Goal: Transaction & Acquisition: Purchase product/service

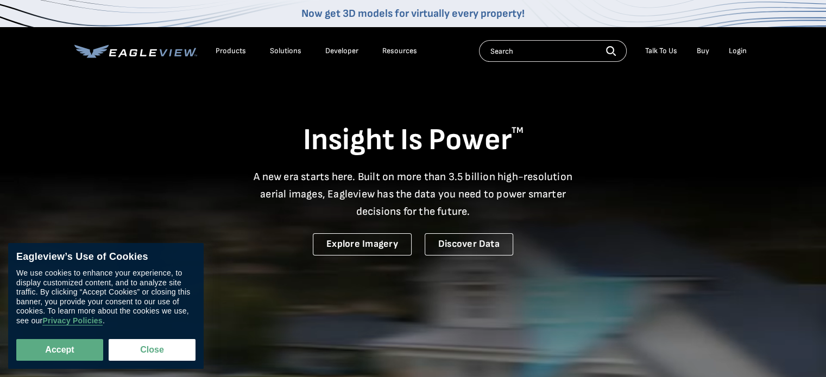
click at [735, 49] on div "Login" at bounding box center [737, 51] width 18 height 10
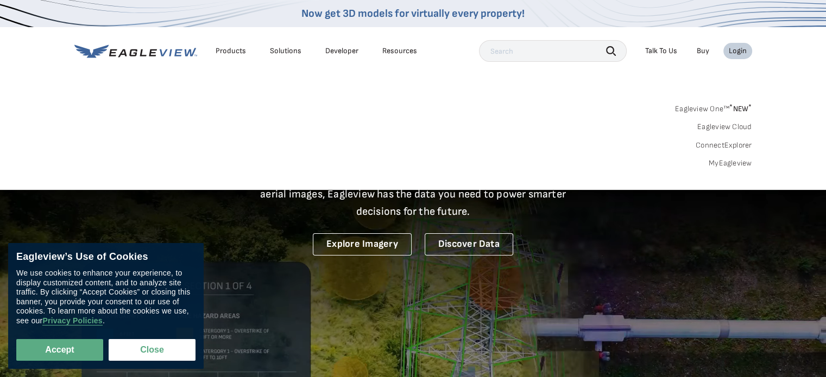
click at [727, 159] on link "MyEagleview" at bounding box center [729, 164] width 43 height 10
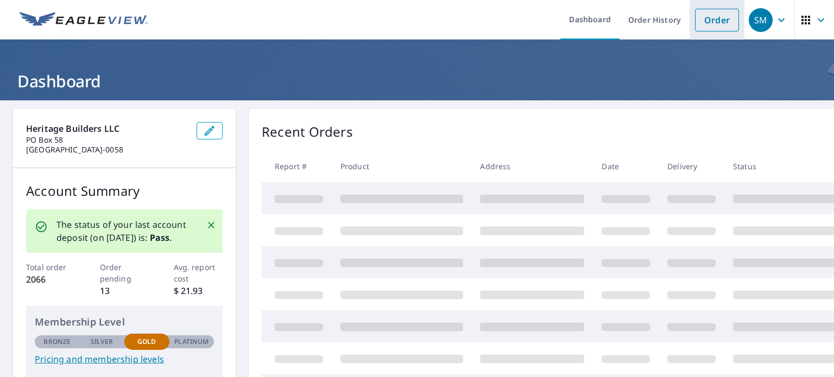
click at [698, 11] on link "Order" at bounding box center [717, 20] width 44 height 23
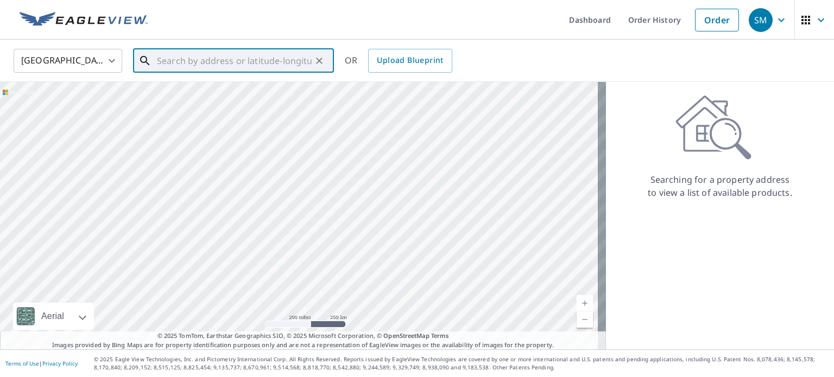
click at [249, 66] on input "text" at bounding box center [234, 61] width 155 height 30
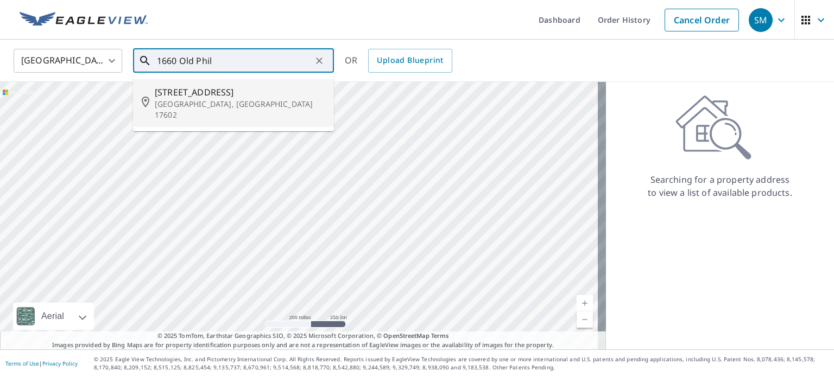
click at [239, 90] on span "1660 Old Philadelphia Pike" at bounding box center [240, 92] width 170 height 13
type input "1660 Old Philadelphia Pike Lancaster, PA 17602"
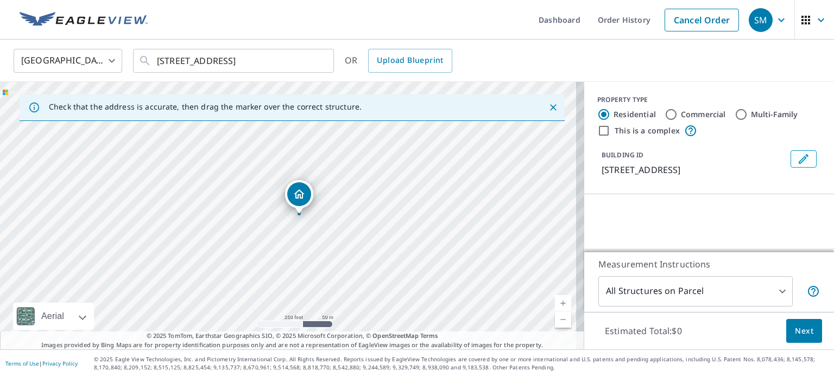
click at [555, 300] on link "Current Level 17, Zoom In" at bounding box center [563, 303] width 16 height 16
click at [555, 300] on link "Current Level 18, Zoom In" at bounding box center [563, 303] width 16 height 16
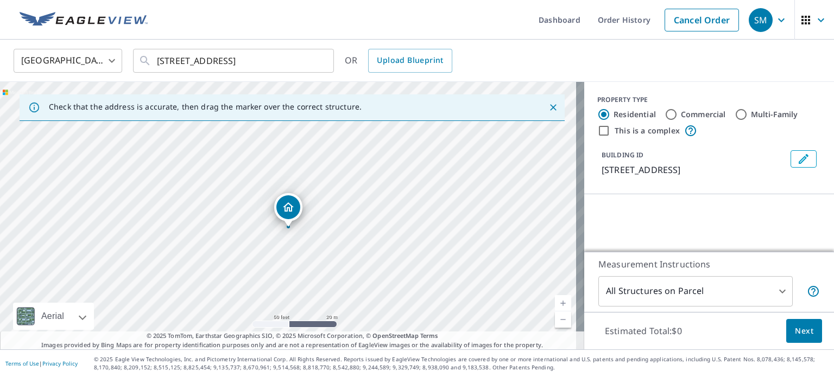
drag, startPoint x: 299, startPoint y: 249, endPoint x: 299, endPoint y: 262, distance: 13.0
click at [299, 262] on div "1660 Old Philadelphia Pike Lancaster, PA 17602" at bounding box center [292, 216] width 584 height 268
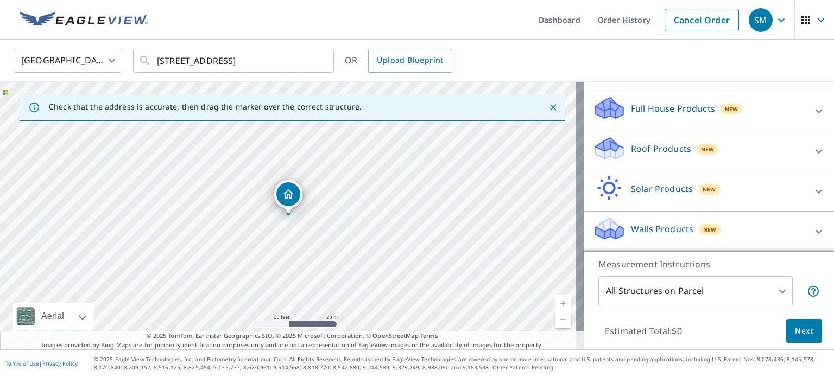
scroll to position [115, 0]
click at [668, 150] on p "Roof Products" at bounding box center [661, 148] width 60 height 13
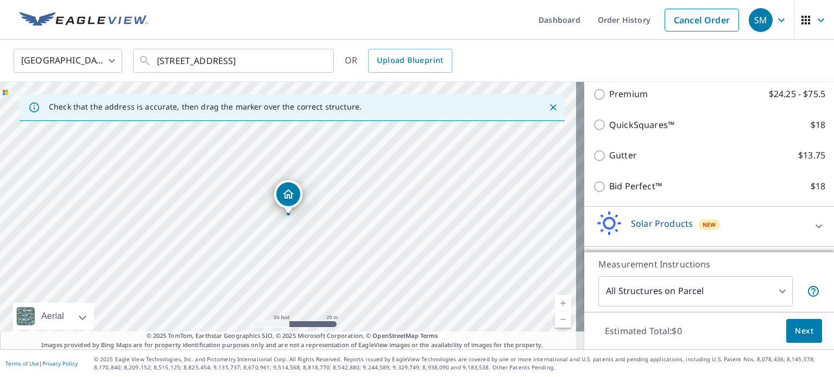
scroll to position [189, 0]
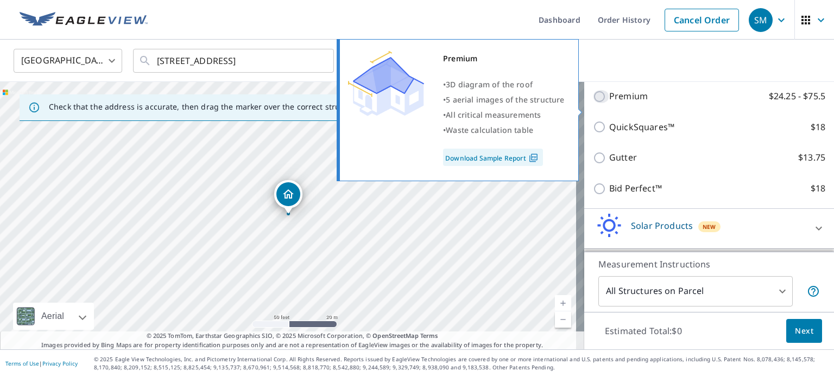
click at [593, 103] on input "Premium $24.25 - $75.5" at bounding box center [601, 96] width 16 height 13
checkbox input "true"
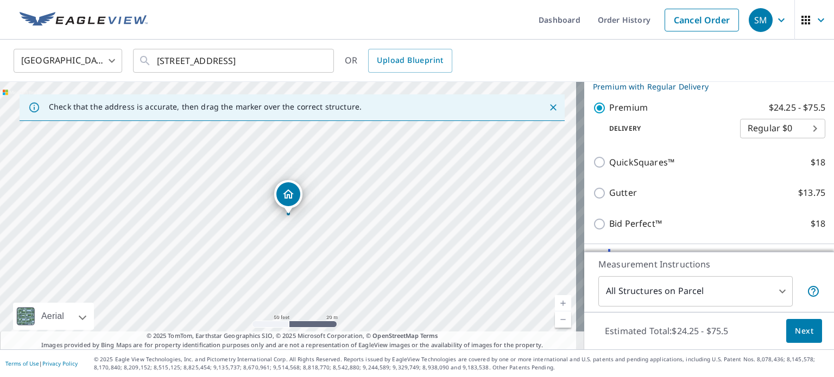
click at [802, 330] on span "Next" at bounding box center [804, 332] width 18 height 14
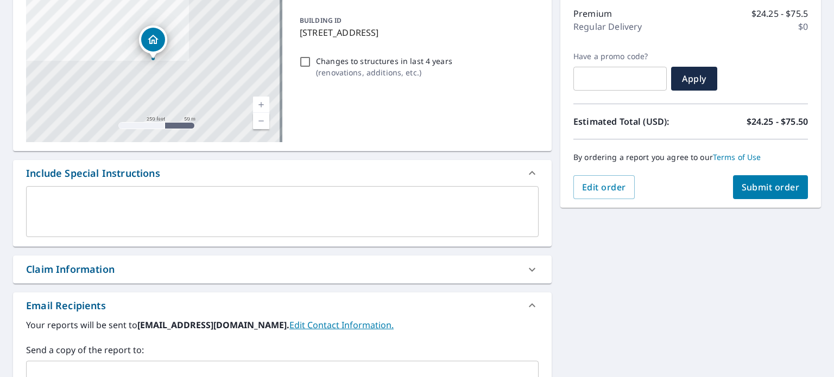
scroll to position [229, 0]
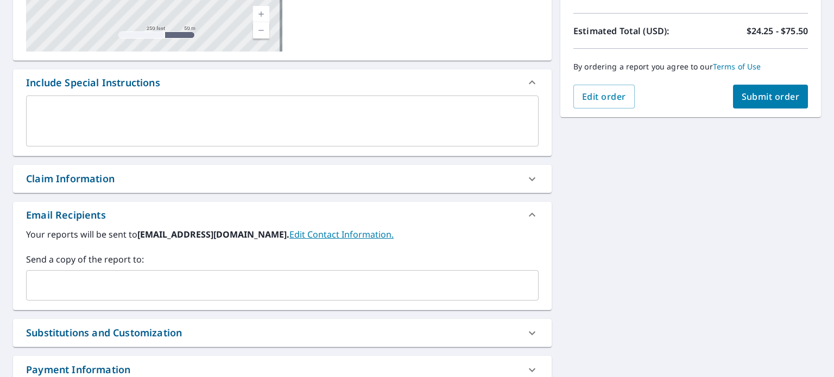
click at [97, 290] on input "text" at bounding box center [274, 285] width 486 height 21
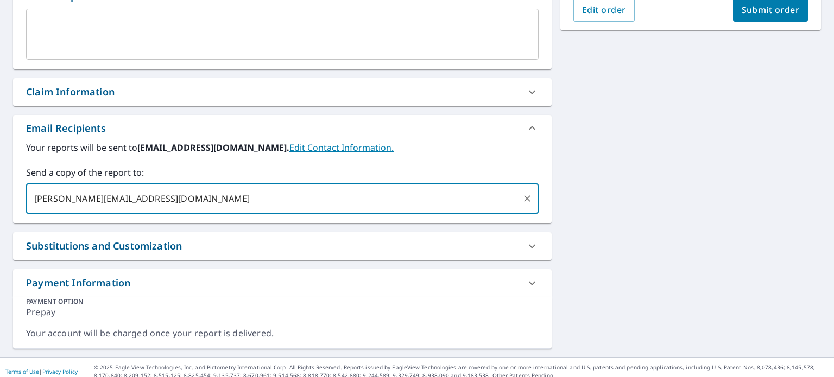
scroll to position [323, 0]
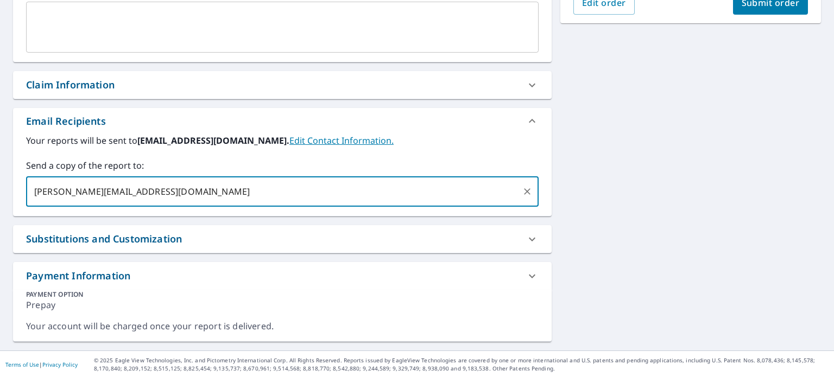
type input "brendan@heritagebuildersnj.com"
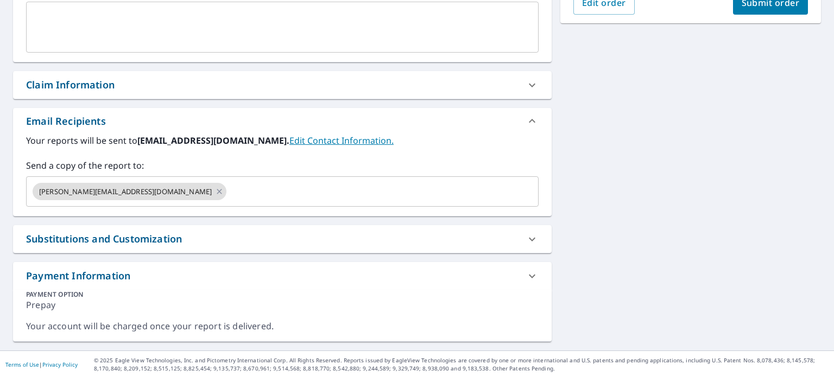
click at [584, 237] on div "1660 Old Philadelphia Pike Lancaster, PA 17602 Aerial Road A standard road map …" at bounding box center [417, 63] width 834 height 573
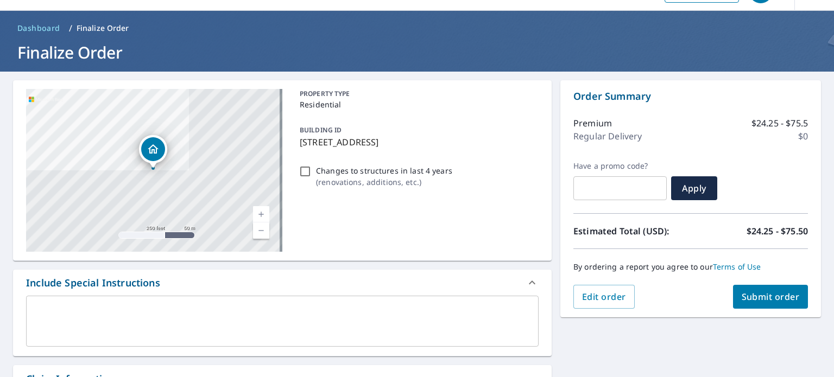
scroll to position [17, 0]
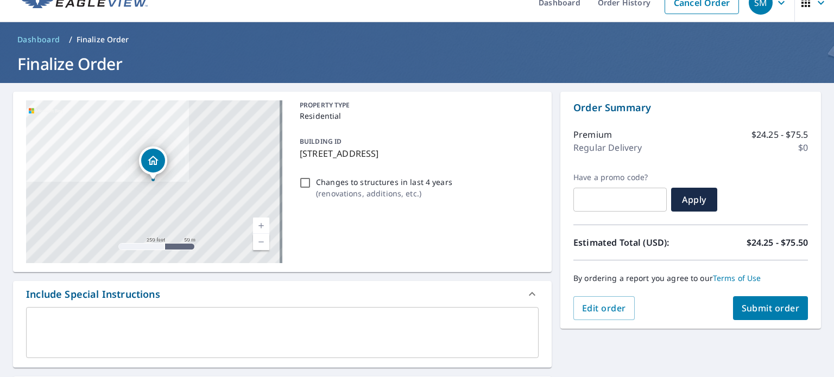
click at [769, 309] on span "Submit order" at bounding box center [770, 308] width 58 height 12
